Goal: Task Accomplishment & Management: Use online tool/utility

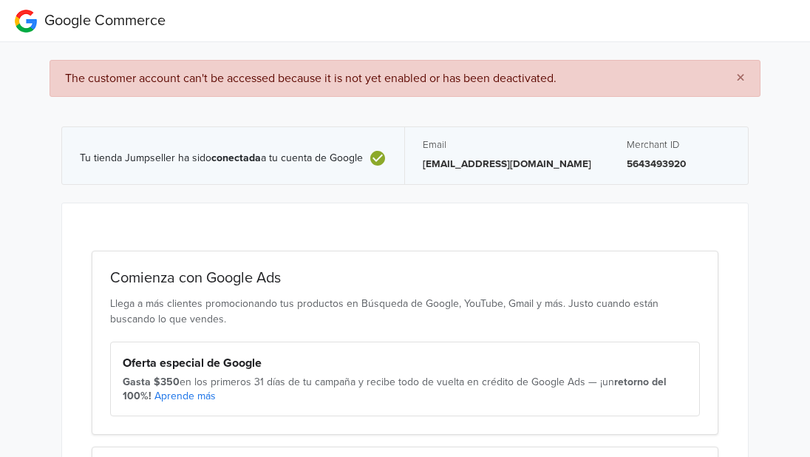
click at [744, 81] on span "×" at bounding box center [740, 77] width 9 height 21
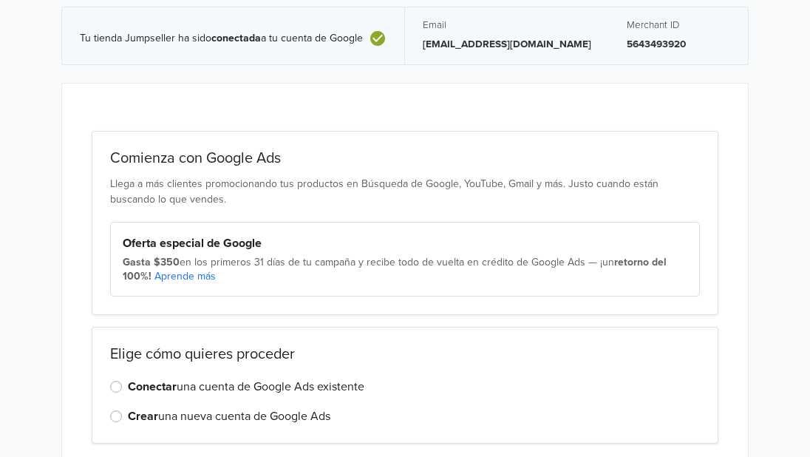
scroll to position [120, 0]
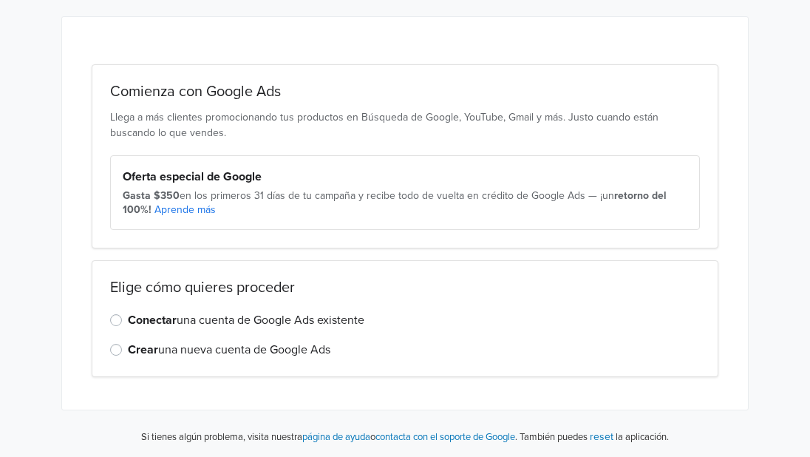
click at [128, 321] on label "Conectar una cuenta de Google Ads existente" at bounding box center [246, 320] width 236 height 18
click at [0, 0] on input "Conectar una cuenta de Google Ads existente" at bounding box center [0, 0] width 0 height 0
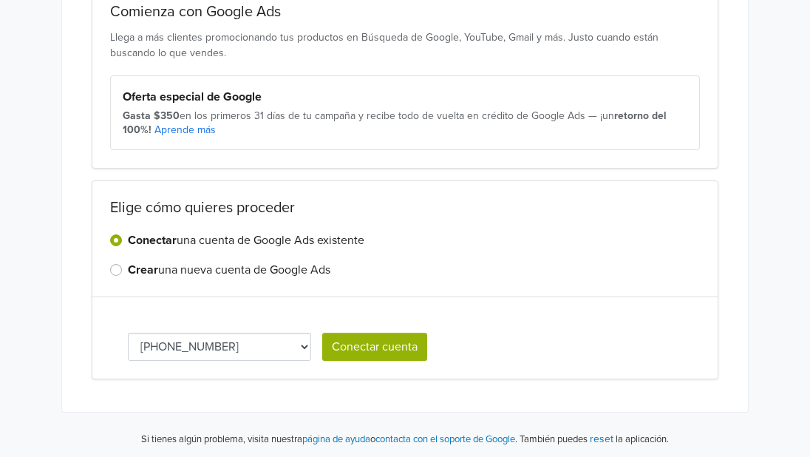
scroll to position [202, 0]
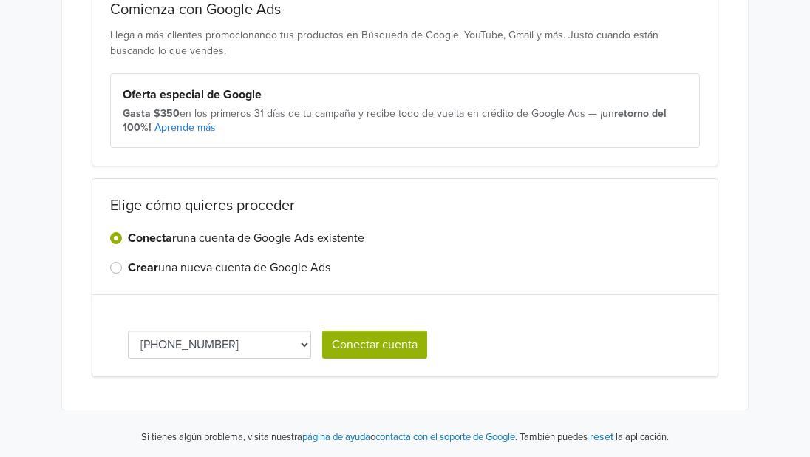
click at [280, 343] on select "[PHONE_NUMBER] [PHONE_NUMBER] 439-024-4642 836-091-0007 137-848-4939" at bounding box center [219, 344] width 183 height 28
select select "1378484939"
click at [360, 342] on button "Conectar cuenta" at bounding box center [374, 344] width 105 height 28
select select "1378484939"
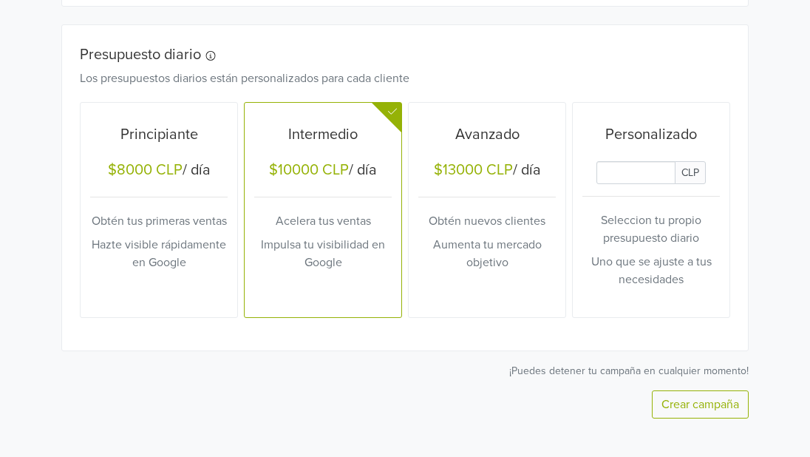
scroll to position [635, 0]
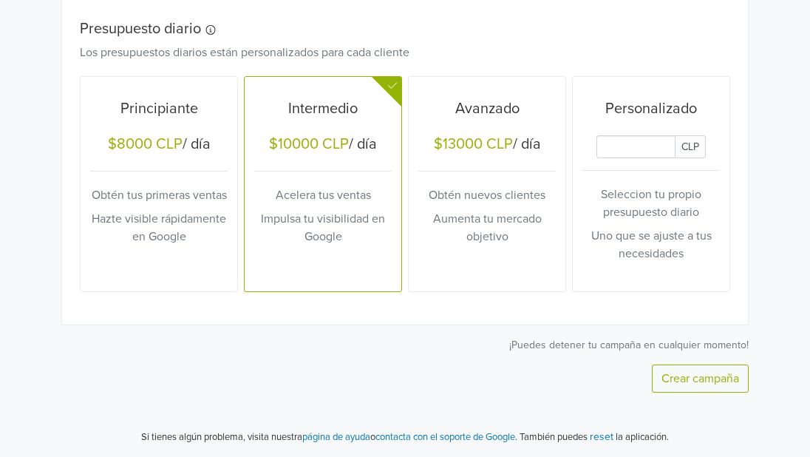
click at [165, 188] on p "Obtén tus primeras ventas" at bounding box center [158, 195] width 137 height 18
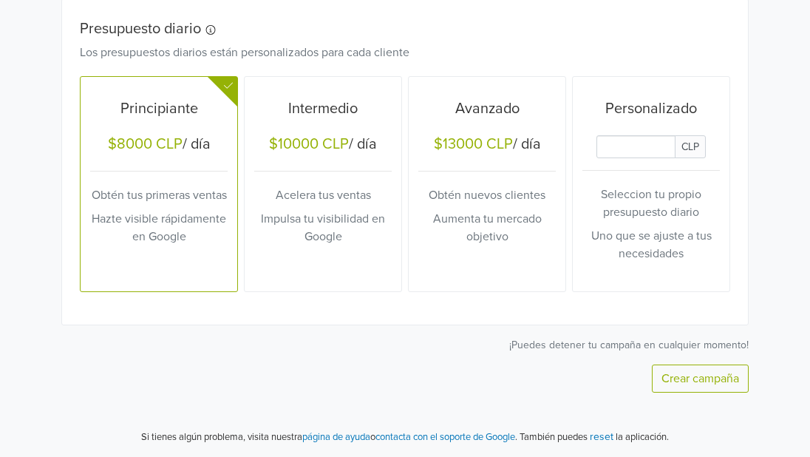
click at [698, 378] on button "Crear campaña" at bounding box center [700, 378] width 97 height 28
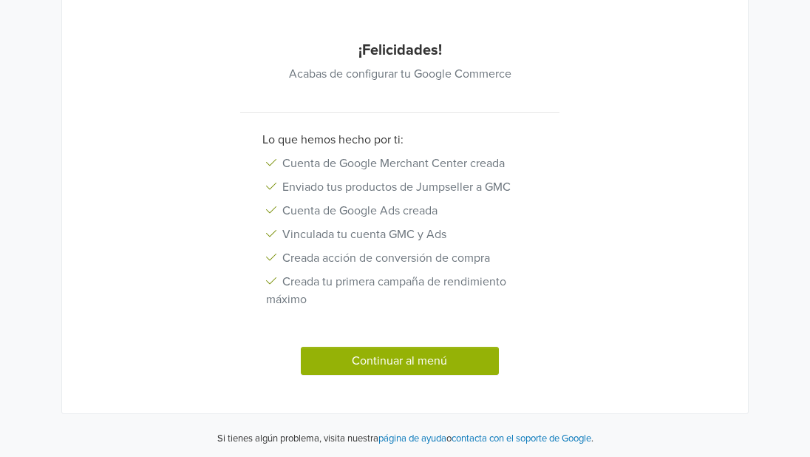
scroll to position [145, 0]
click at [442, 358] on button "Continuar al menú" at bounding box center [400, 360] width 198 height 28
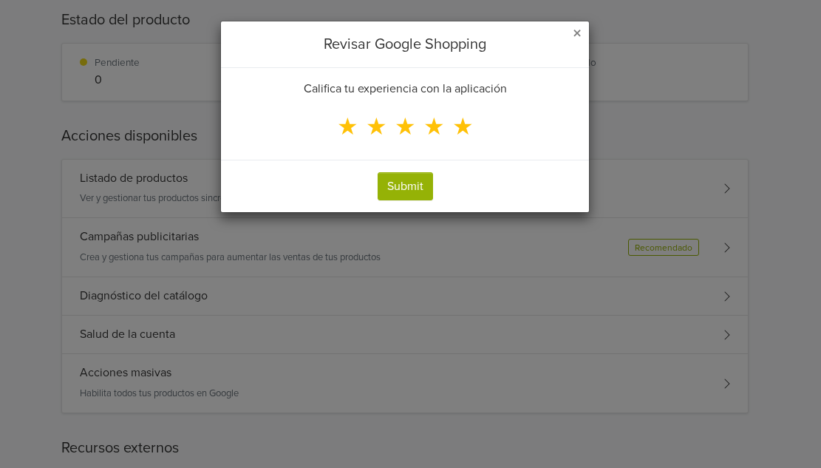
click at [456, 126] on span "★" at bounding box center [462, 127] width 21 height 28
click at [0, 0] on input "★" at bounding box center [0, 0] width 0 height 0
click at [406, 187] on button "Submit" at bounding box center [404, 186] width 55 height 28
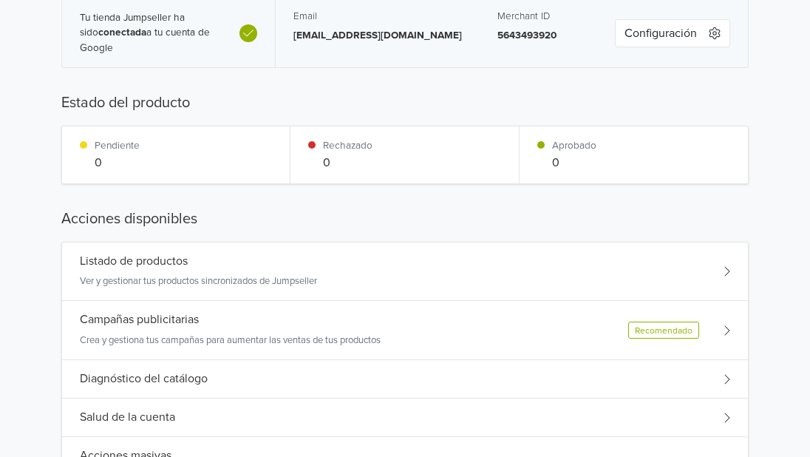
scroll to position [74, 0]
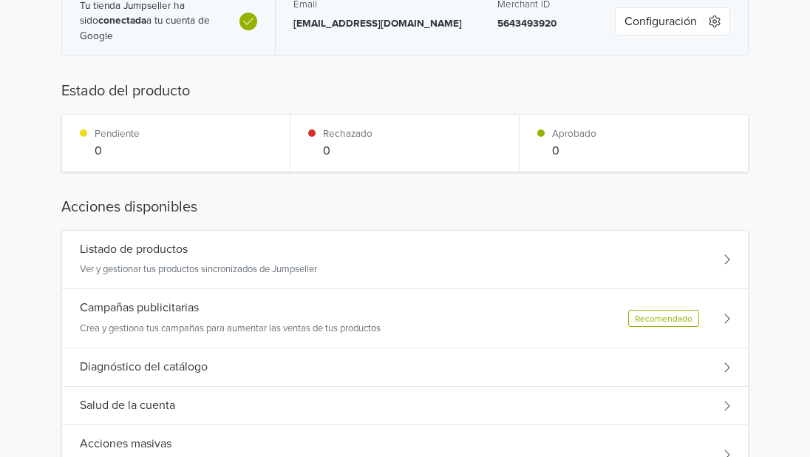
click at [294, 266] on div "Listado de productos Ver y gestionar tus productos sincronizados de Jumpseller" at bounding box center [405, 259] width 686 height 59
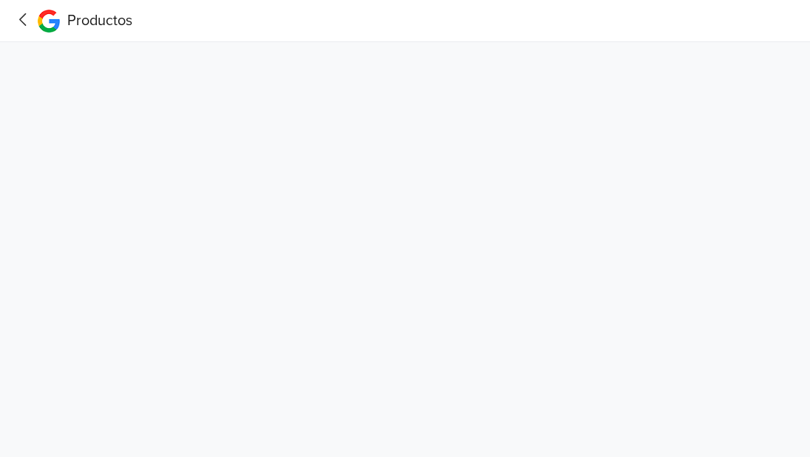
scroll to position [0, 0]
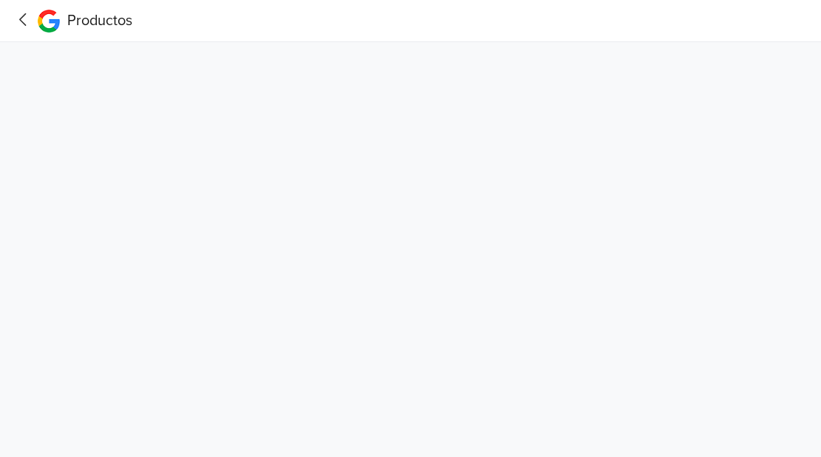
click at [30, 23] on icon at bounding box center [23, 19] width 23 height 18
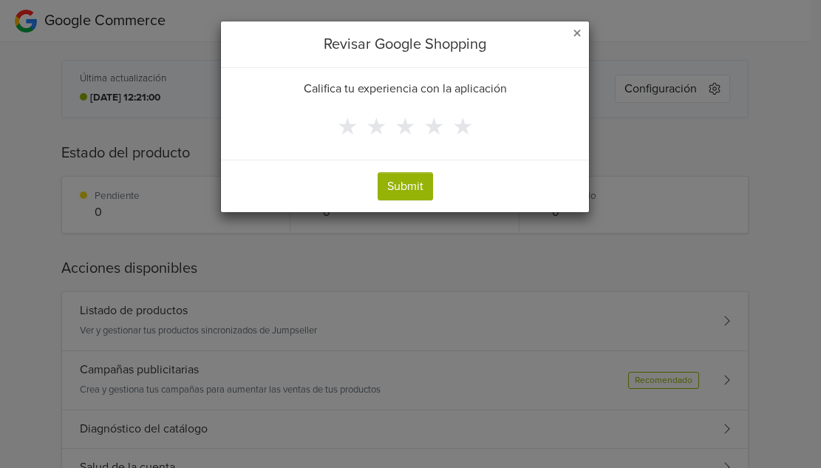
click at [577, 34] on span "×" at bounding box center [576, 33] width 9 height 21
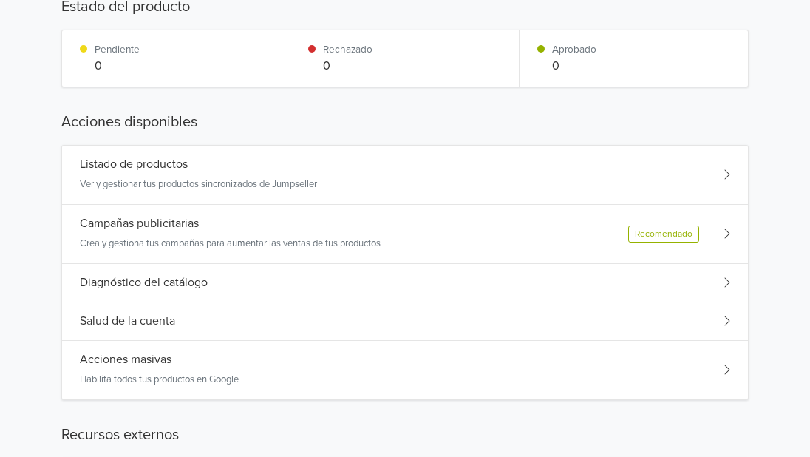
scroll to position [148, 0]
click at [335, 373] on div "Acciones masivas Habilita todos tus productos en Google" at bounding box center [405, 368] width 686 height 58
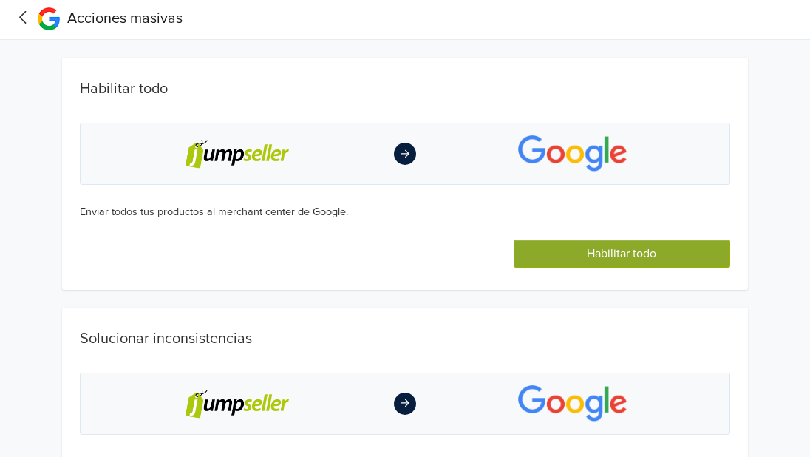
scroll to position [0, 0]
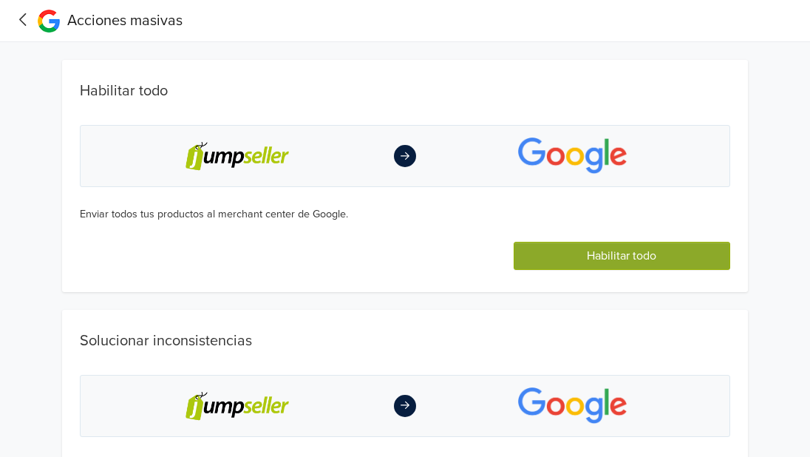
click at [562, 258] on button "Habilitar todo" at bounding box center [621, 256] width 216 height 28
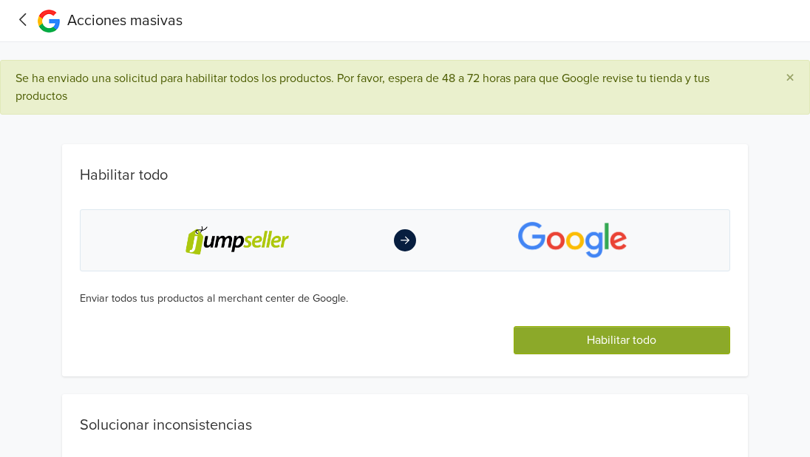
click at [17, 13] on icon at bounding box center [23, 19] width 23 height 18
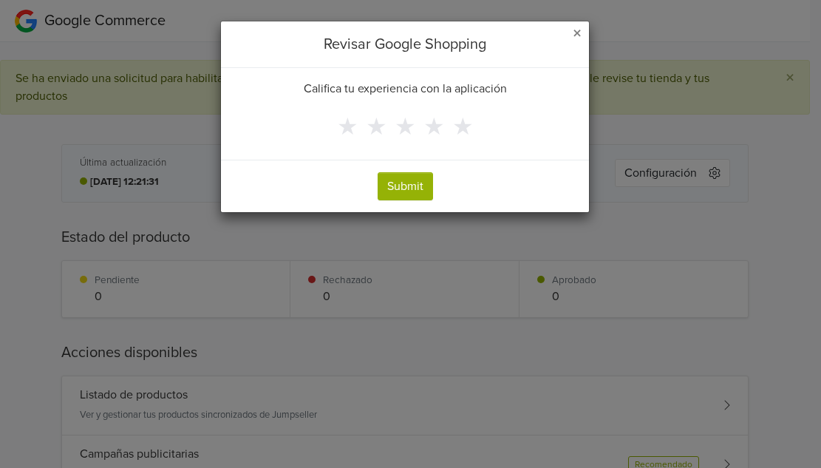
click at [575, 33] on span "×" at bounding box center [576, 33] width 9 height 21
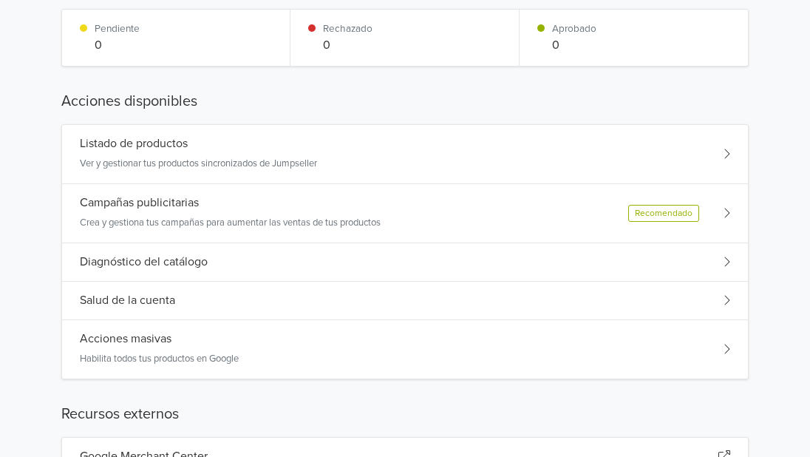
scroll to position [295, 0]
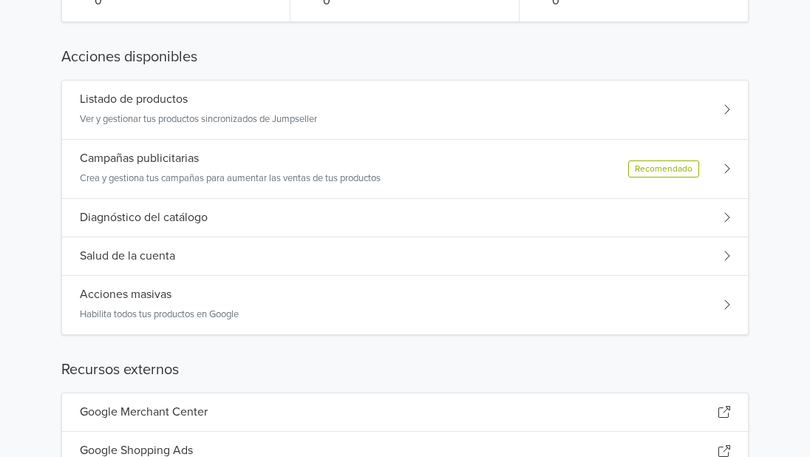
click at [219, 253] on div "Salud de la cuenta" at bounding box center [405, 256] width 686 height 38
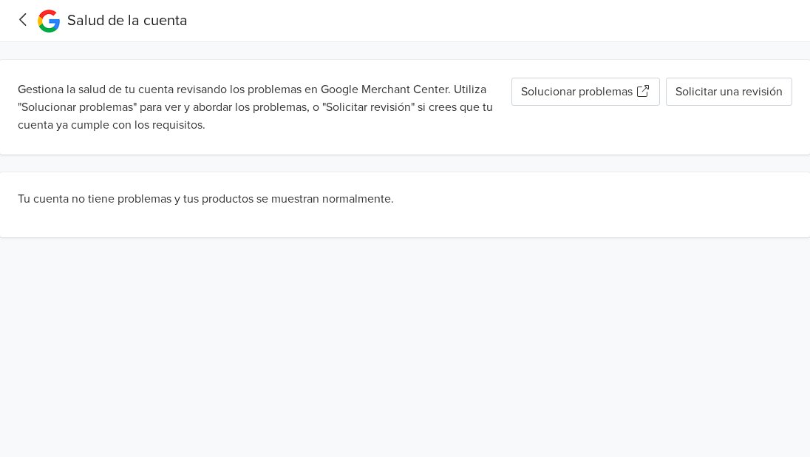
scroll to position [0, 0]
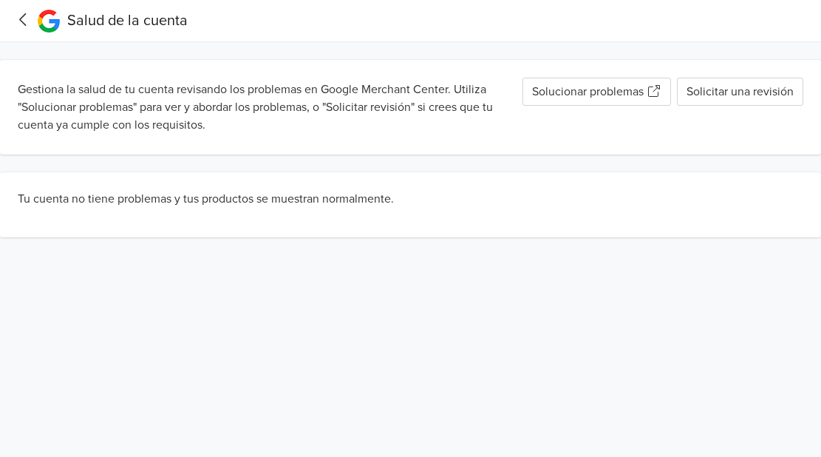
click at [25, 20] on icon at bounding box center [23, 19] width 23 height 18
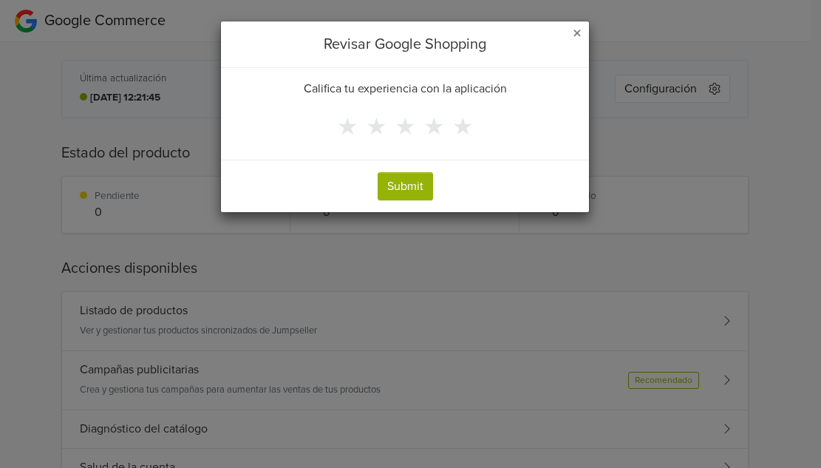
click at [578, 32] on span "×" at bounding box center [576, 33] width 9 height 21
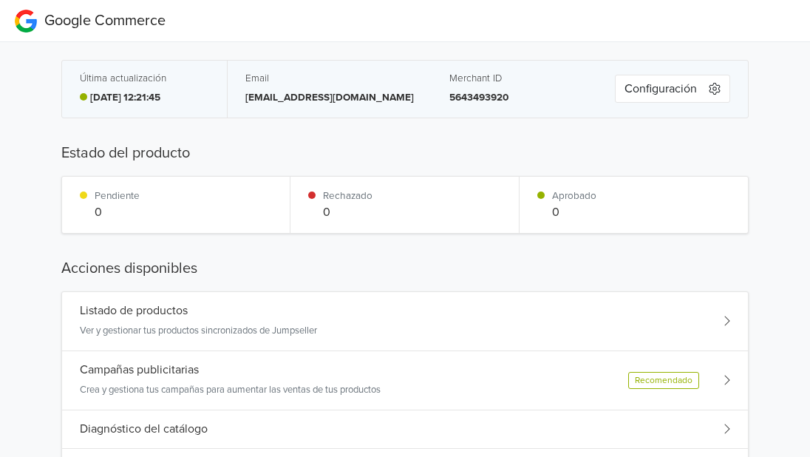
click at [309, 318] on div "Listado de productos Ver y gestionar tus productos sincronizados de Jumpseller" at bounding box center [198, 321] width 237 height 35
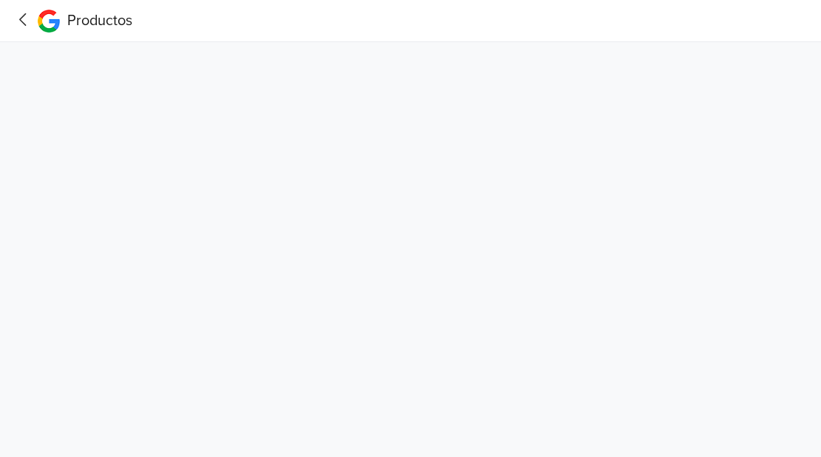
click at [17, 24] on icon at bounding box center [23, 19] width 23 height 18
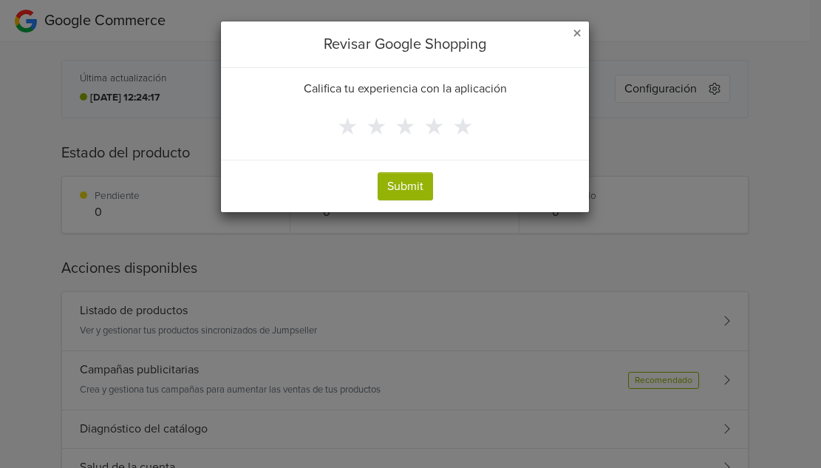
click at [578, 30] on span "×" at bounding box center [576, 33] width 9 height 21
